Goal: Task Accomplishment & Management: Manage account settings

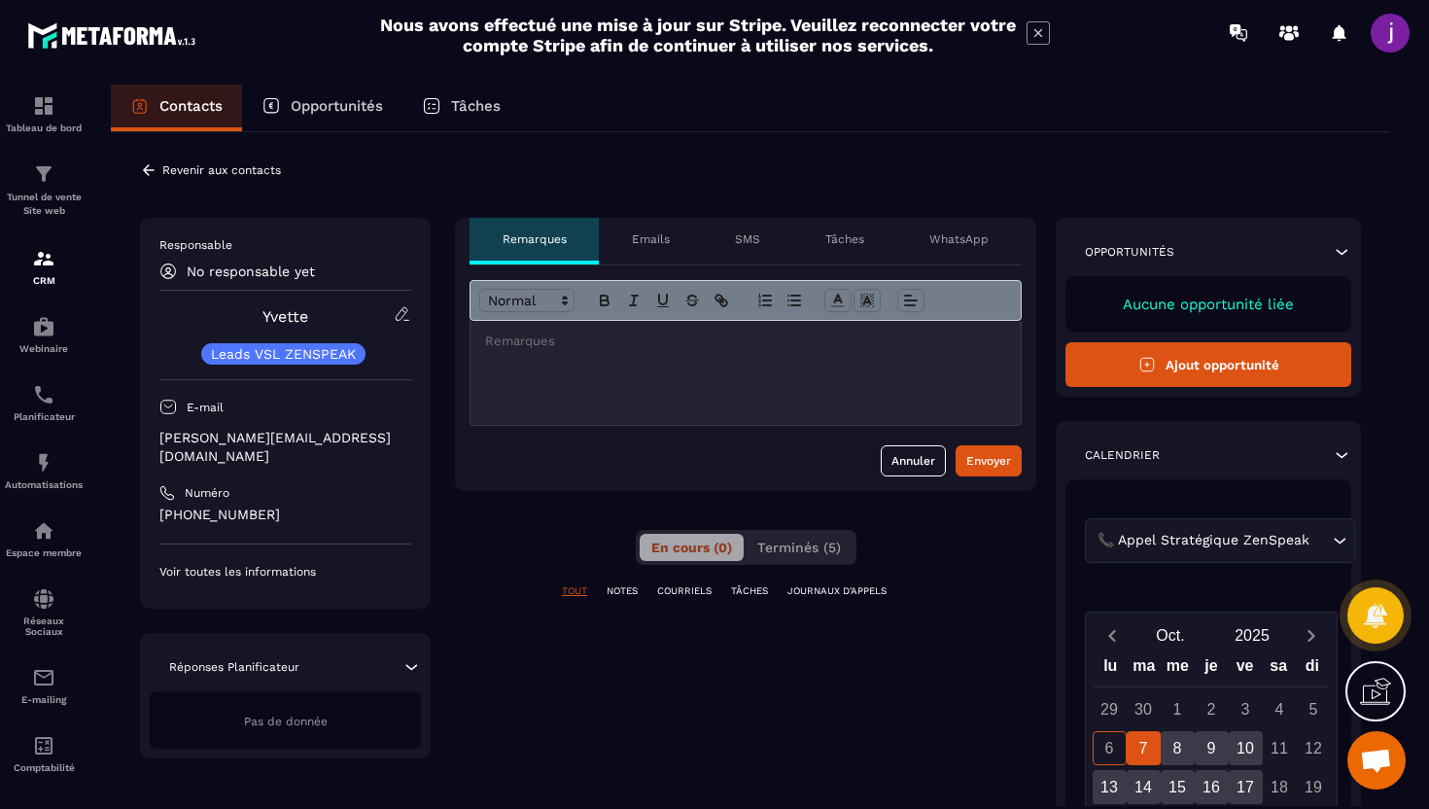
click at [684, 352] on div at bounding box center [746, 373] width 550 height 104
click at [163, 166] on p "Revenir aux contacts" at bounding box center [221, 170] width 119 height 14
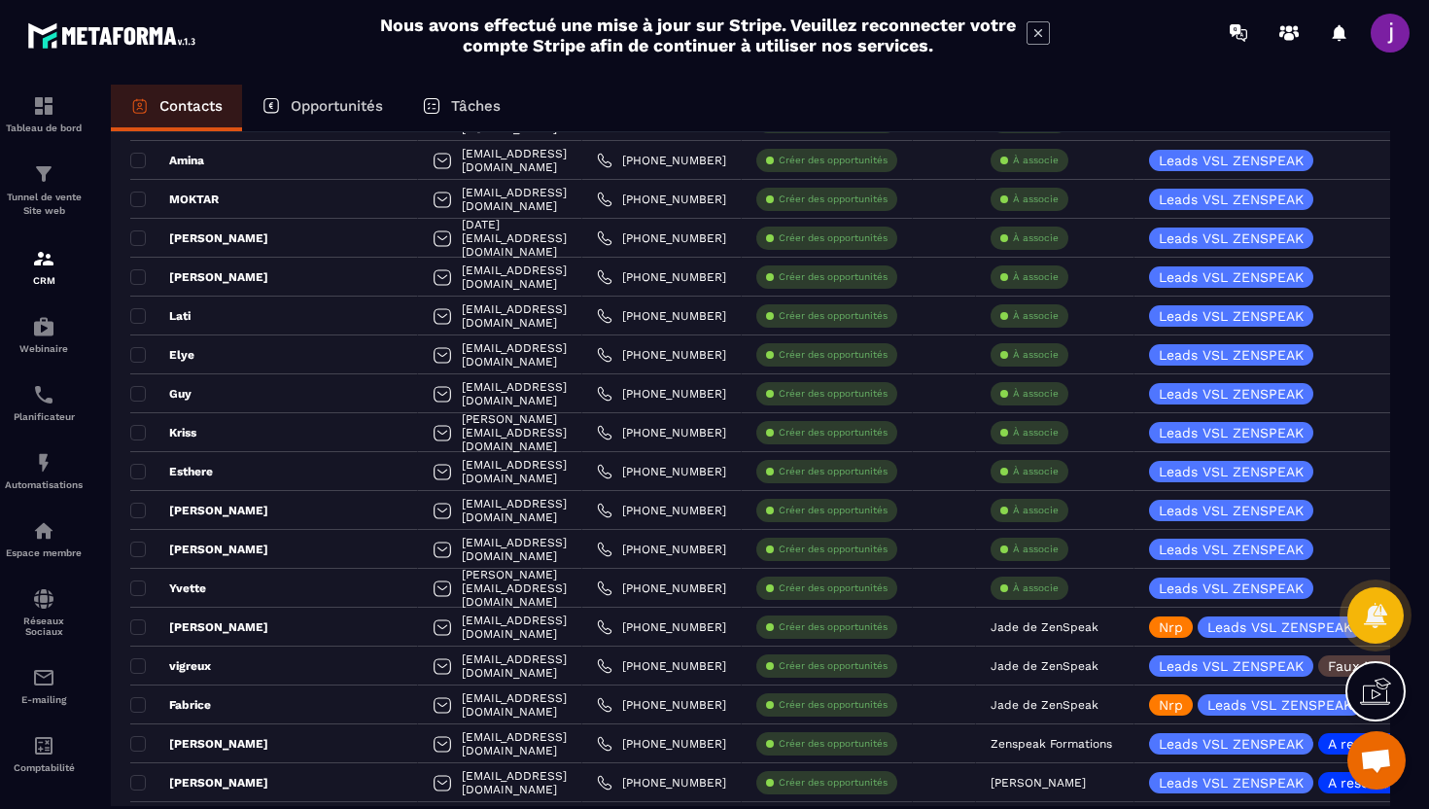
scroll to position [986, 0]
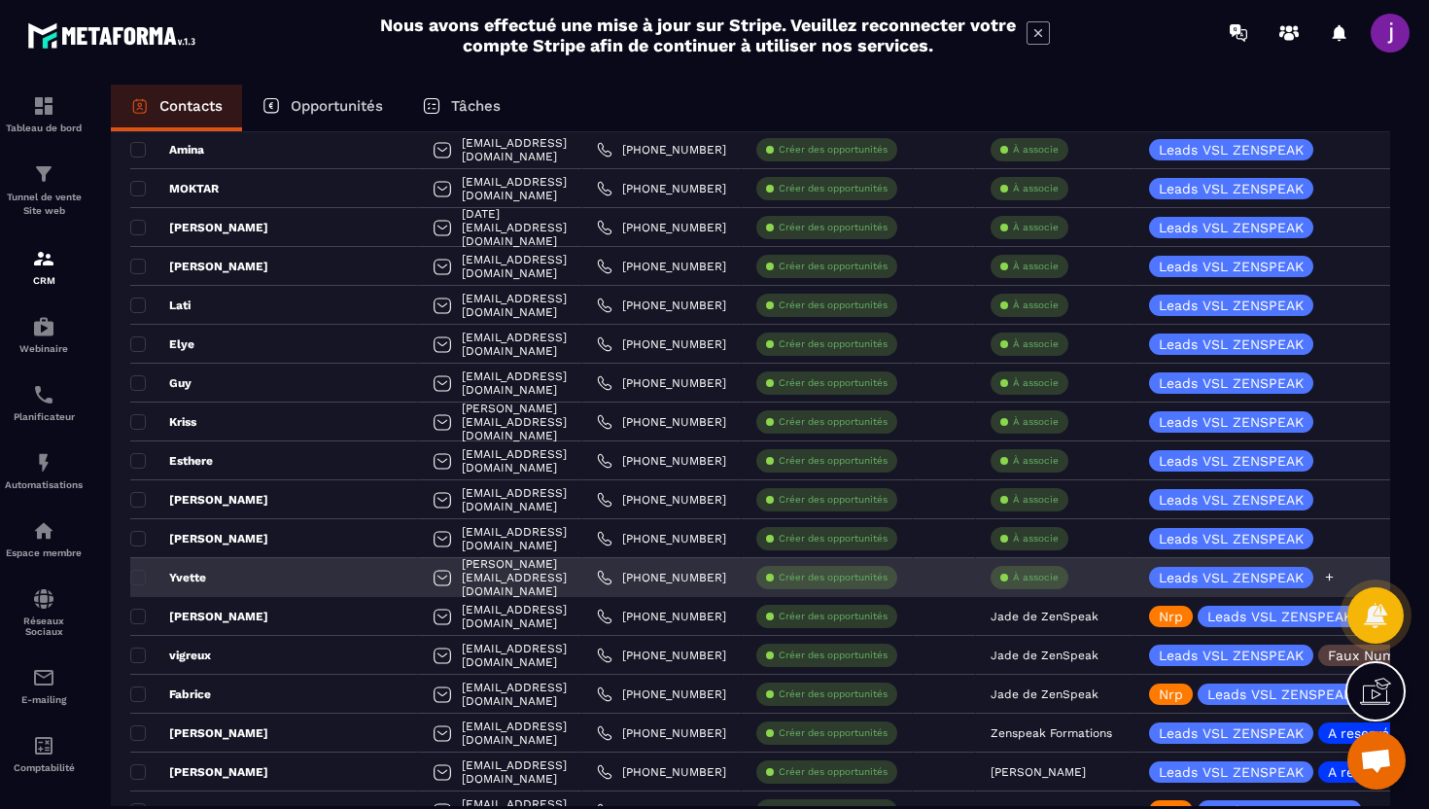
click at [1328, 577] on icon at bounding box center [1329, 577] width 13 height 13
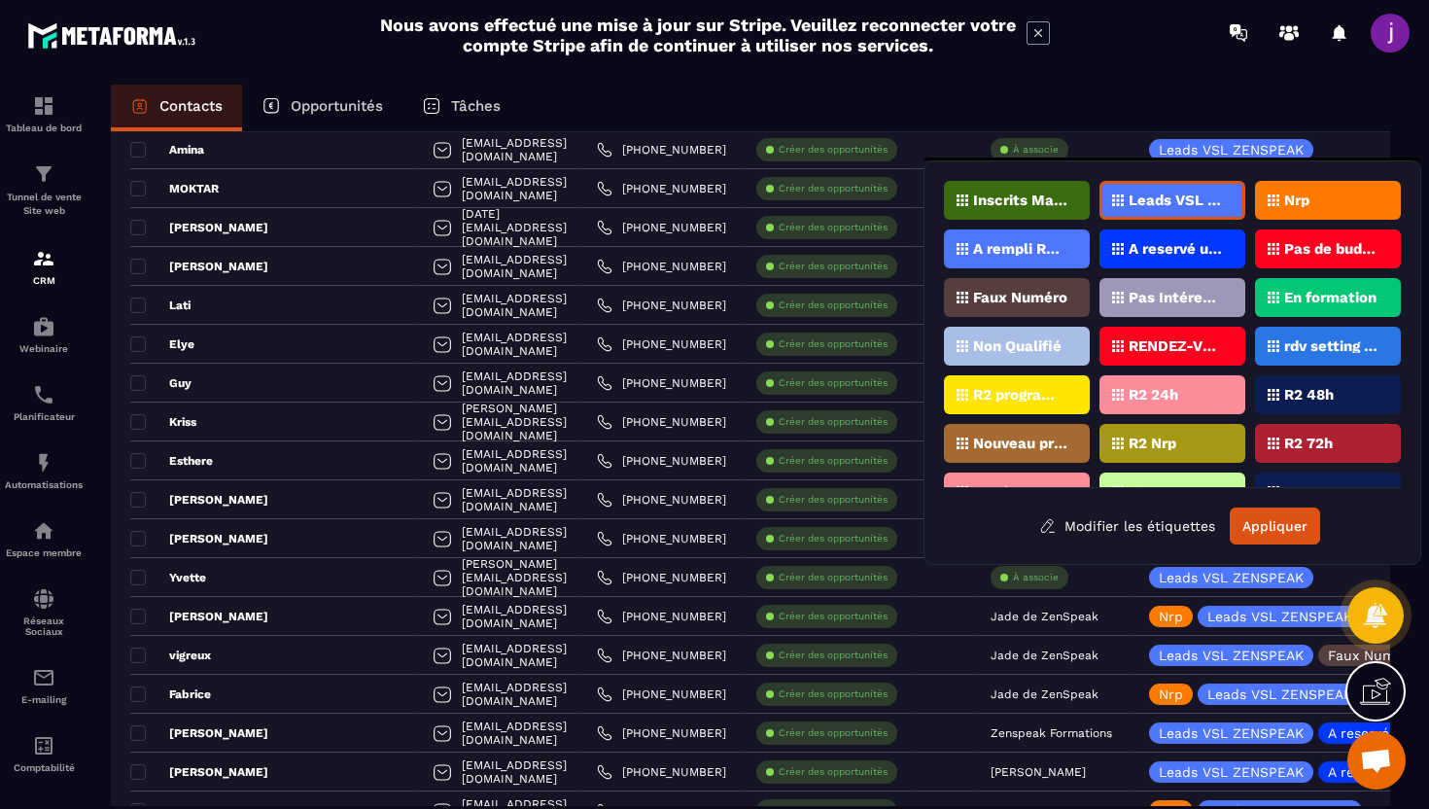
scroll to position [87, 0]
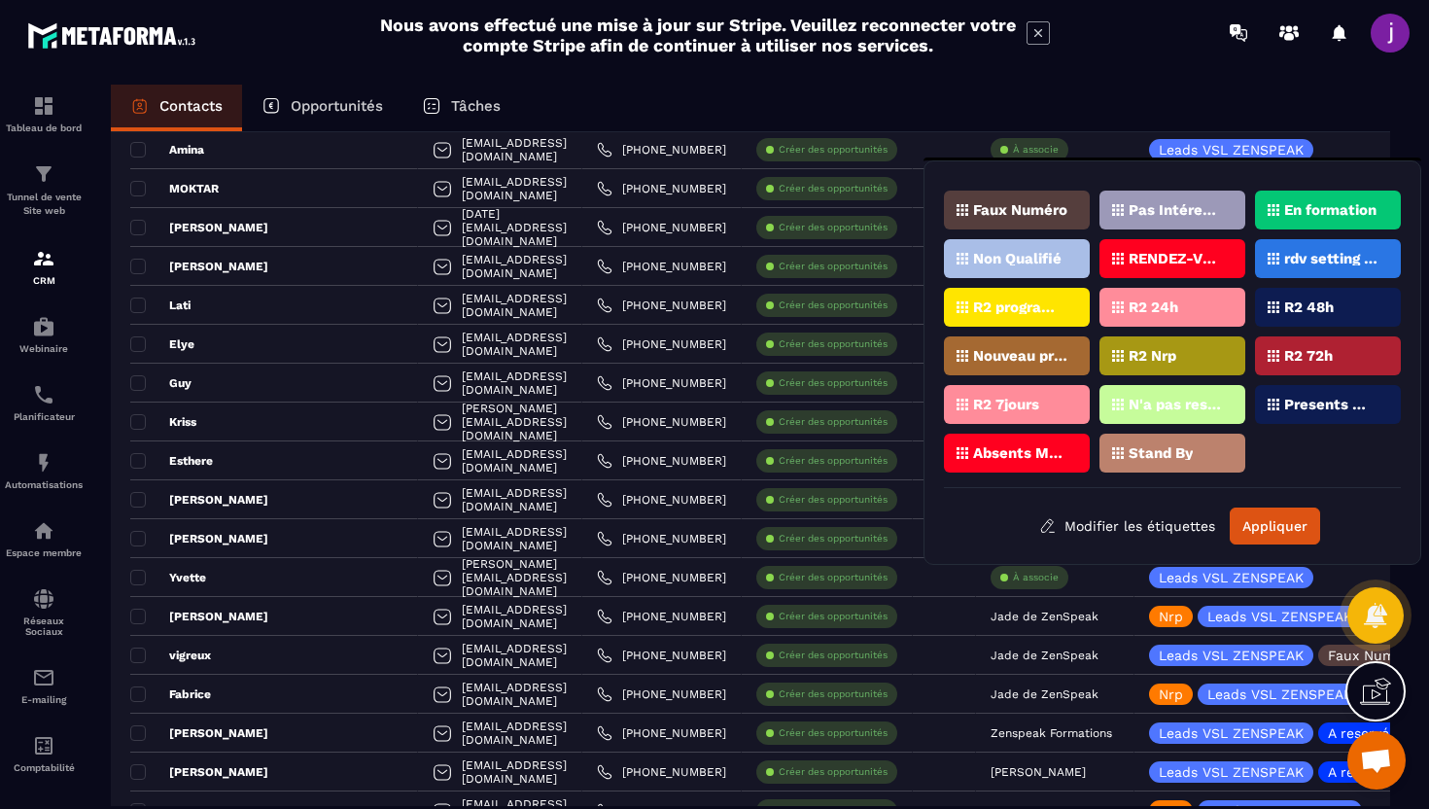
click at [1340, 257] on p "rdv setting posé" at bounding box center [1331, 259] width 94 height 14
click at [1270, 532] on button "Appliquer" at bounding box center [1275, 525] width 90 height 37
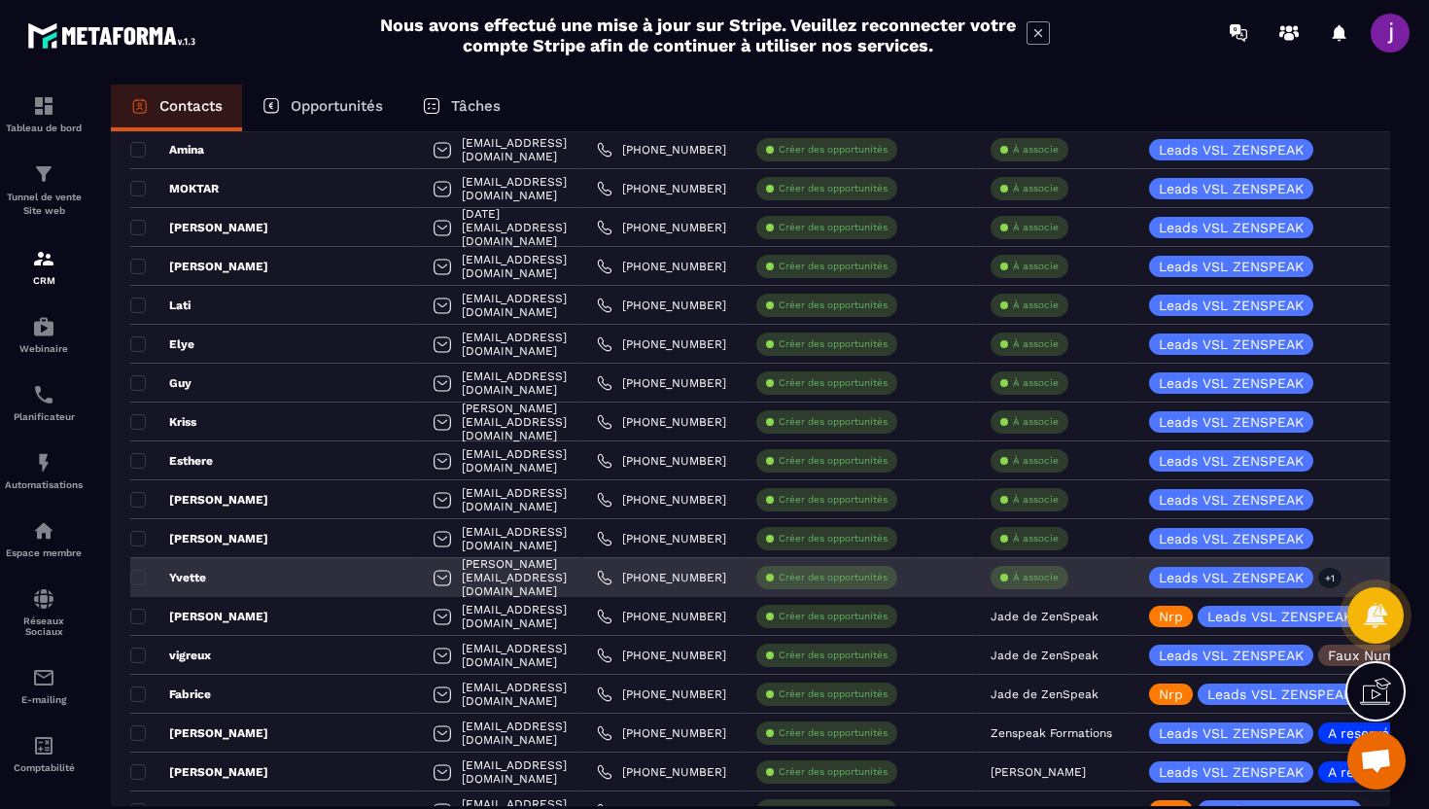
click at [1048, 582] on p "À associe" at bounding box center [1036, 578] width 46 height 14
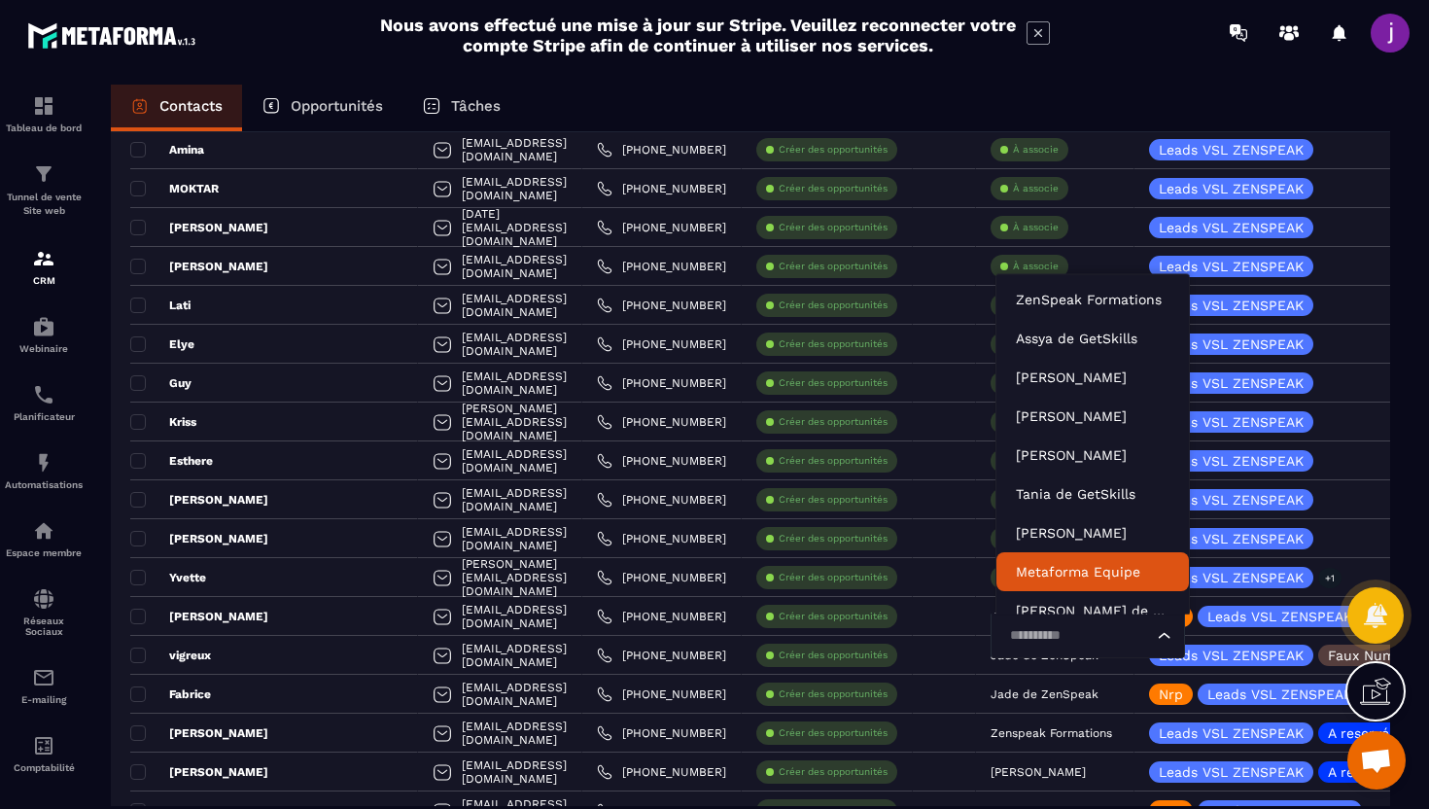
scroll to position [15, 0]
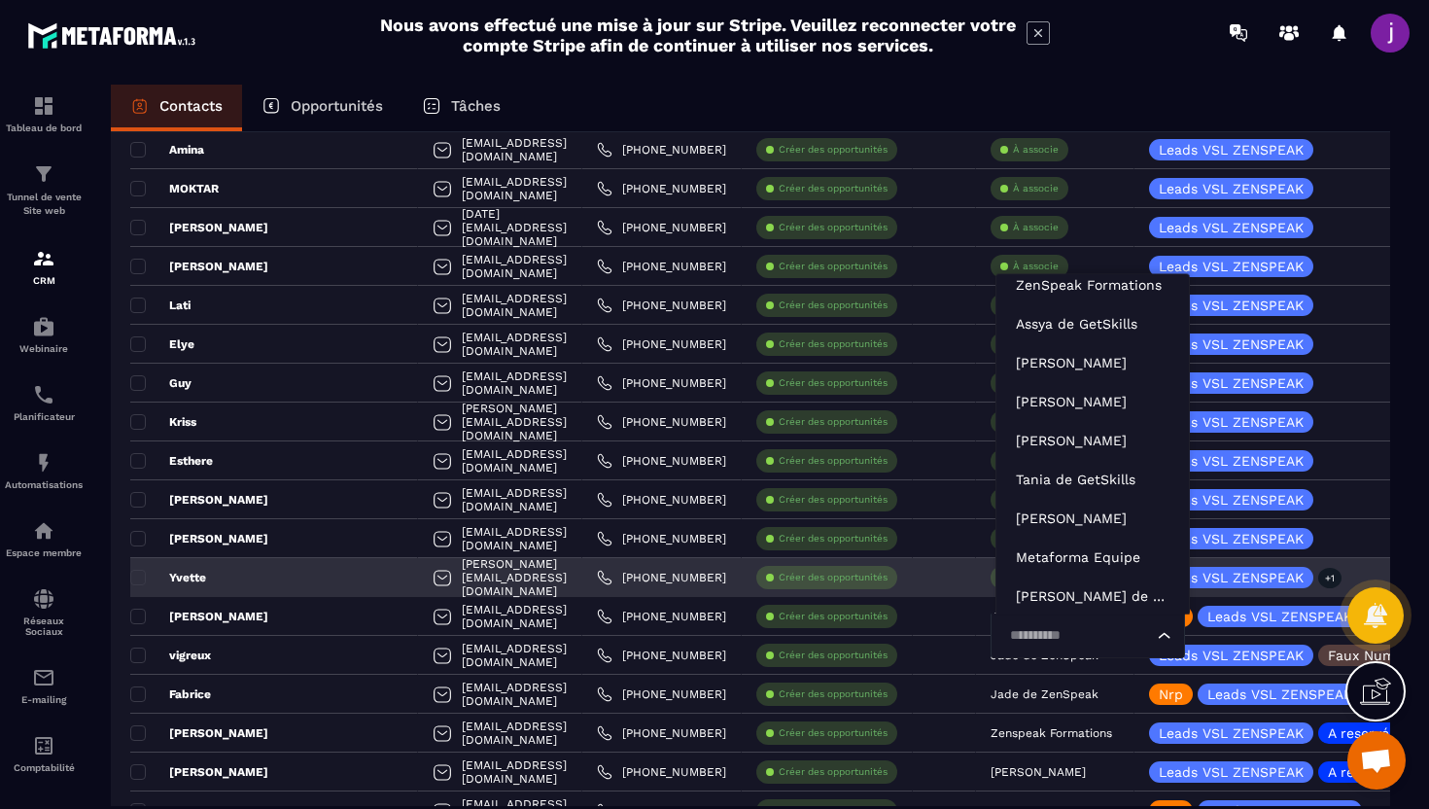
click at [1056, 639] on input "Search for option" at bounding box center [1078, 635] width 150 height 21
type input "****"
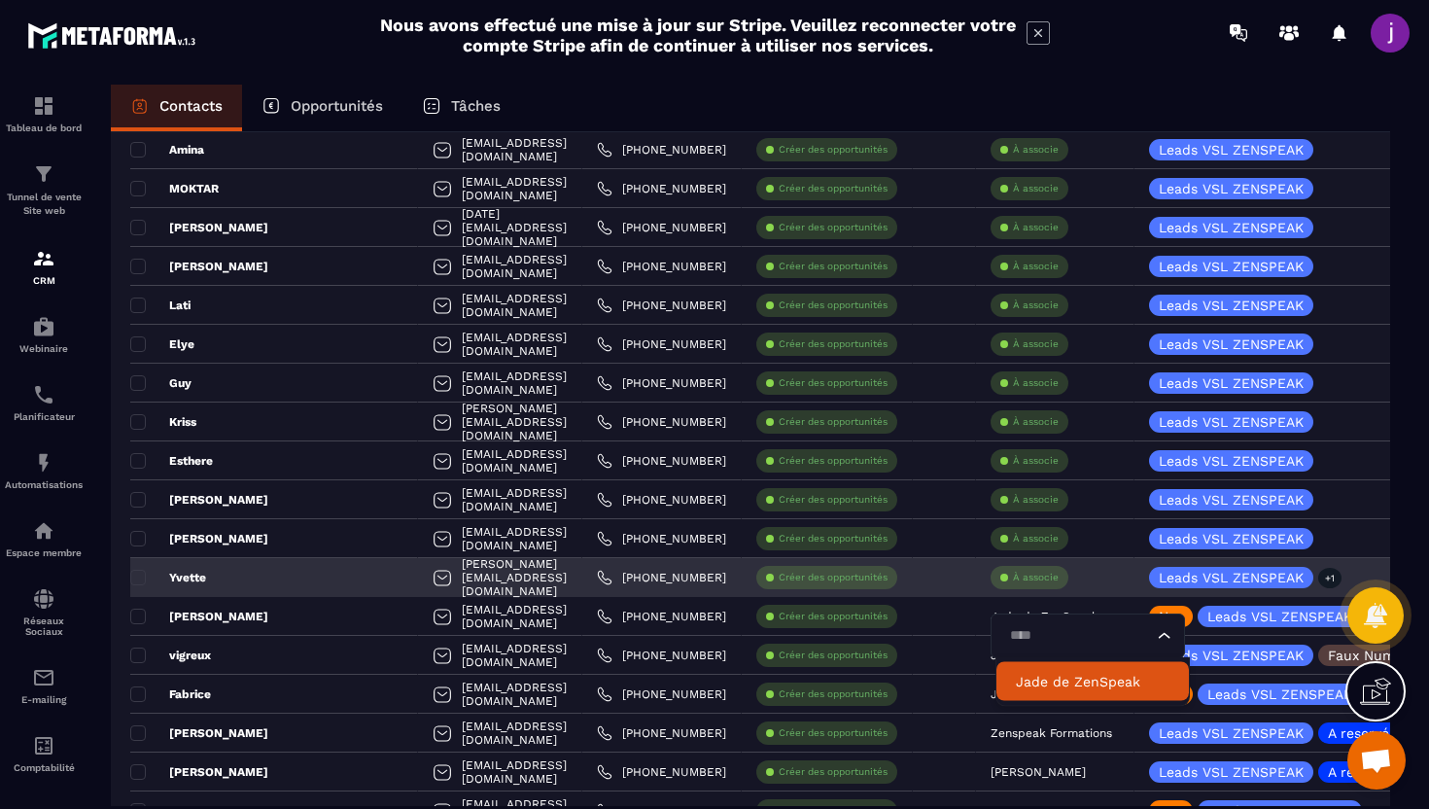
scroll to position [0, 0]
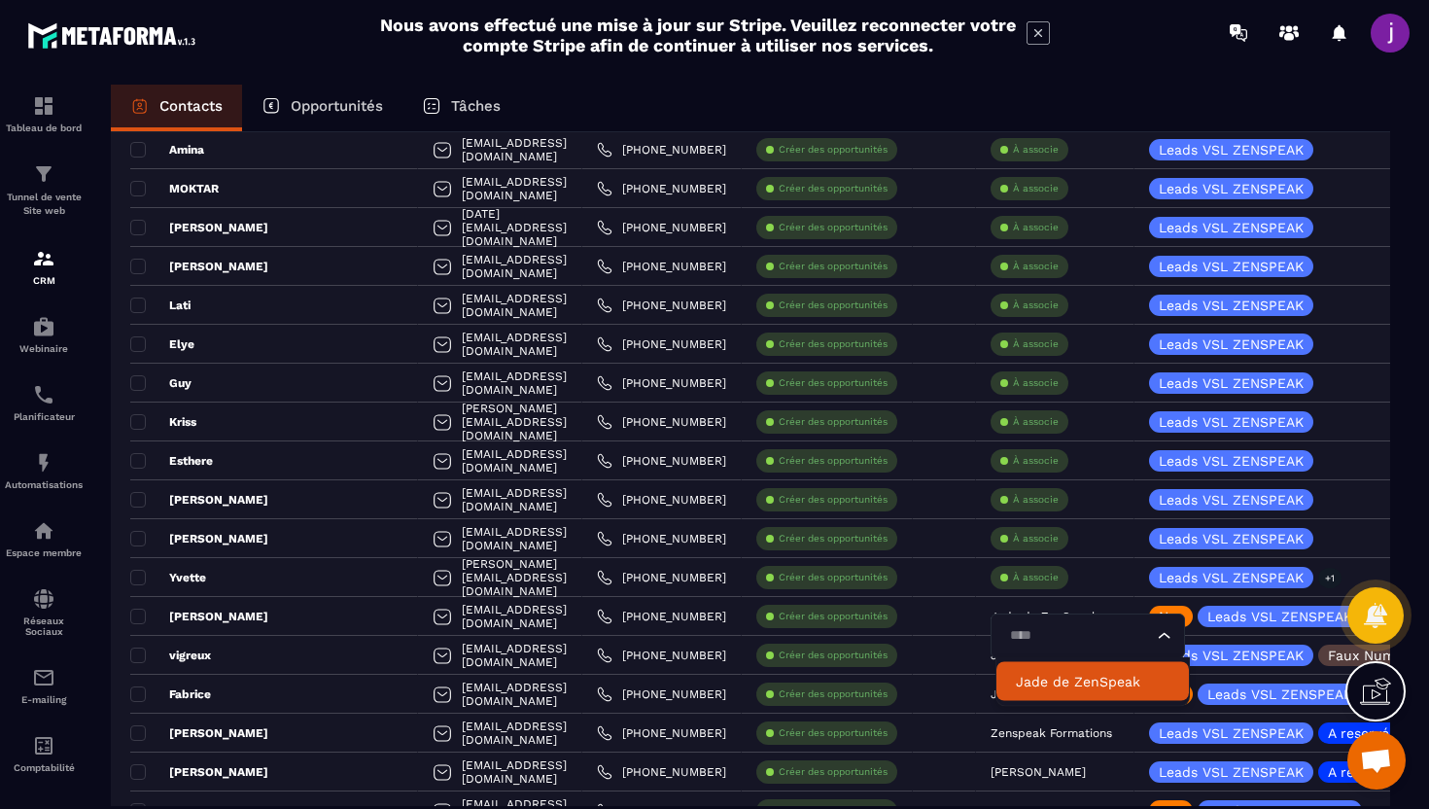
click at [1049, 680] on p "Jade de ZenSpeak" at bounding box center [1093, 681] width 154 height 19
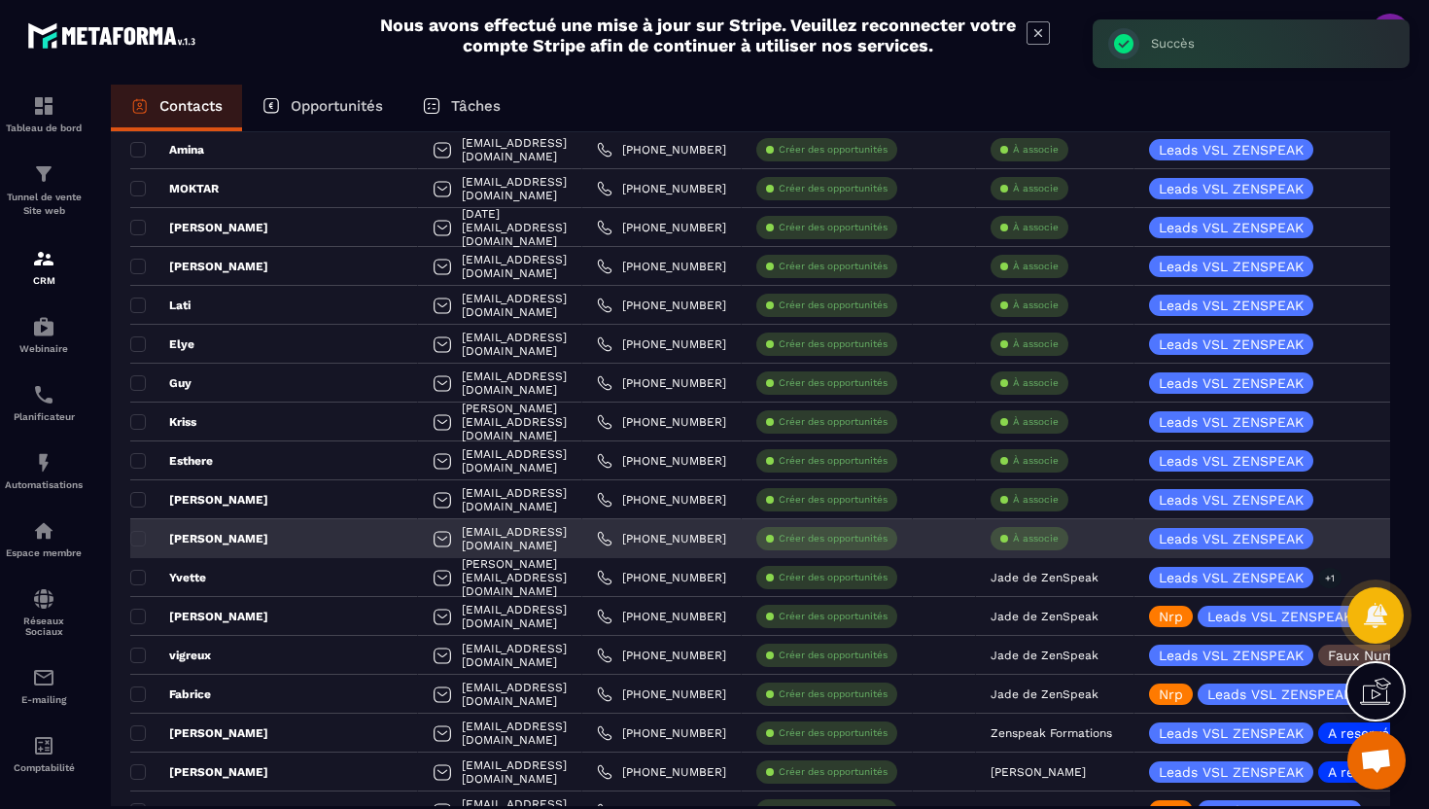
click at [254, 544] on div "[PERSON_NAME]" at bounding box center [274, 538] width 288 height 39
